Goal: Information Seeking & Learning: Learn about a topic

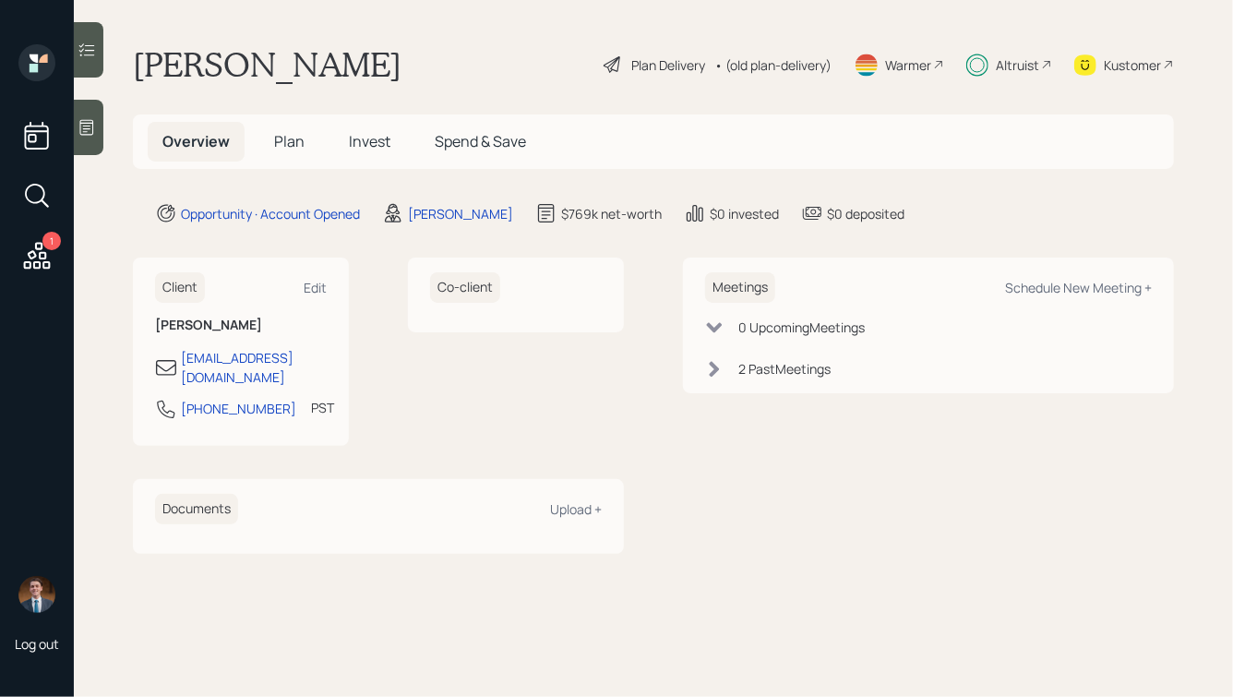
click at [283, 143] on span "Plan" at bounding box center [289, 141] width 30 height 20
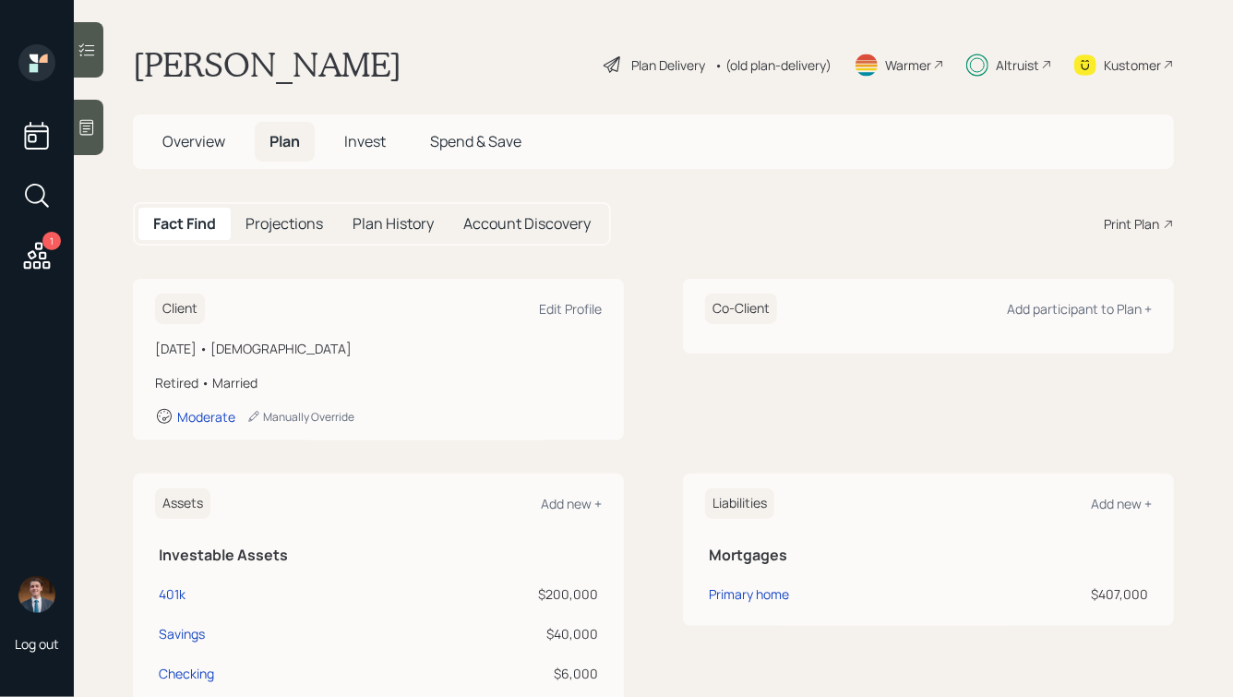
click at [368, 126] on h5 "Invest" at bounding box center [365, 142] width 71 height 40
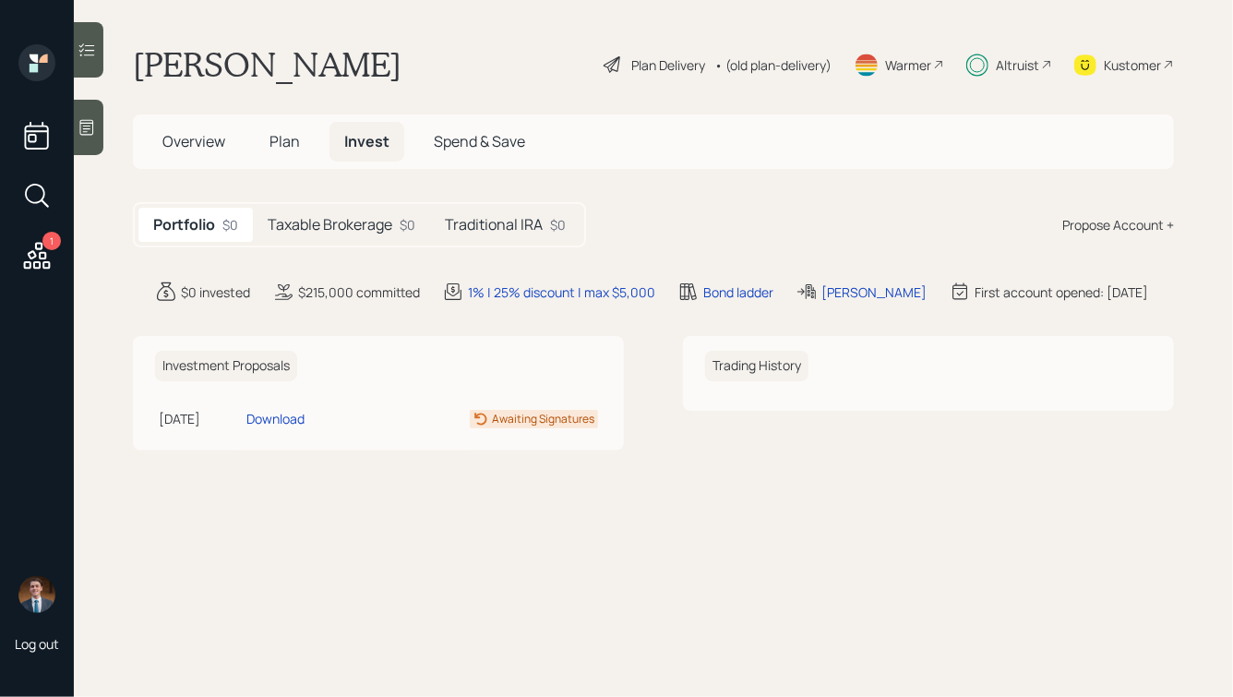
click at [345, 217] on h5 "Taxable Brokerage" at bounding box center [330, 225] width 125 height 18
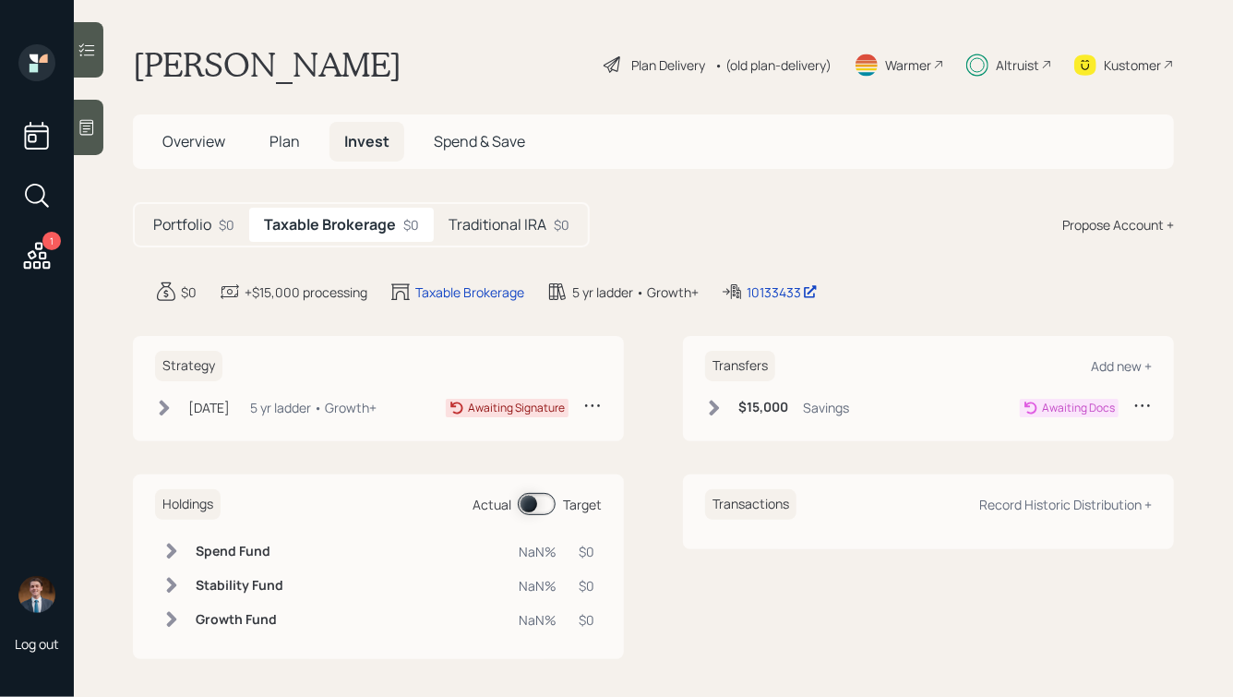
click at [491, 220] on h5 "Traditional IRA" at bounding box center [498, 225] width 98 height 18
